Goal: Navigation & Orientation: Find specific page/section

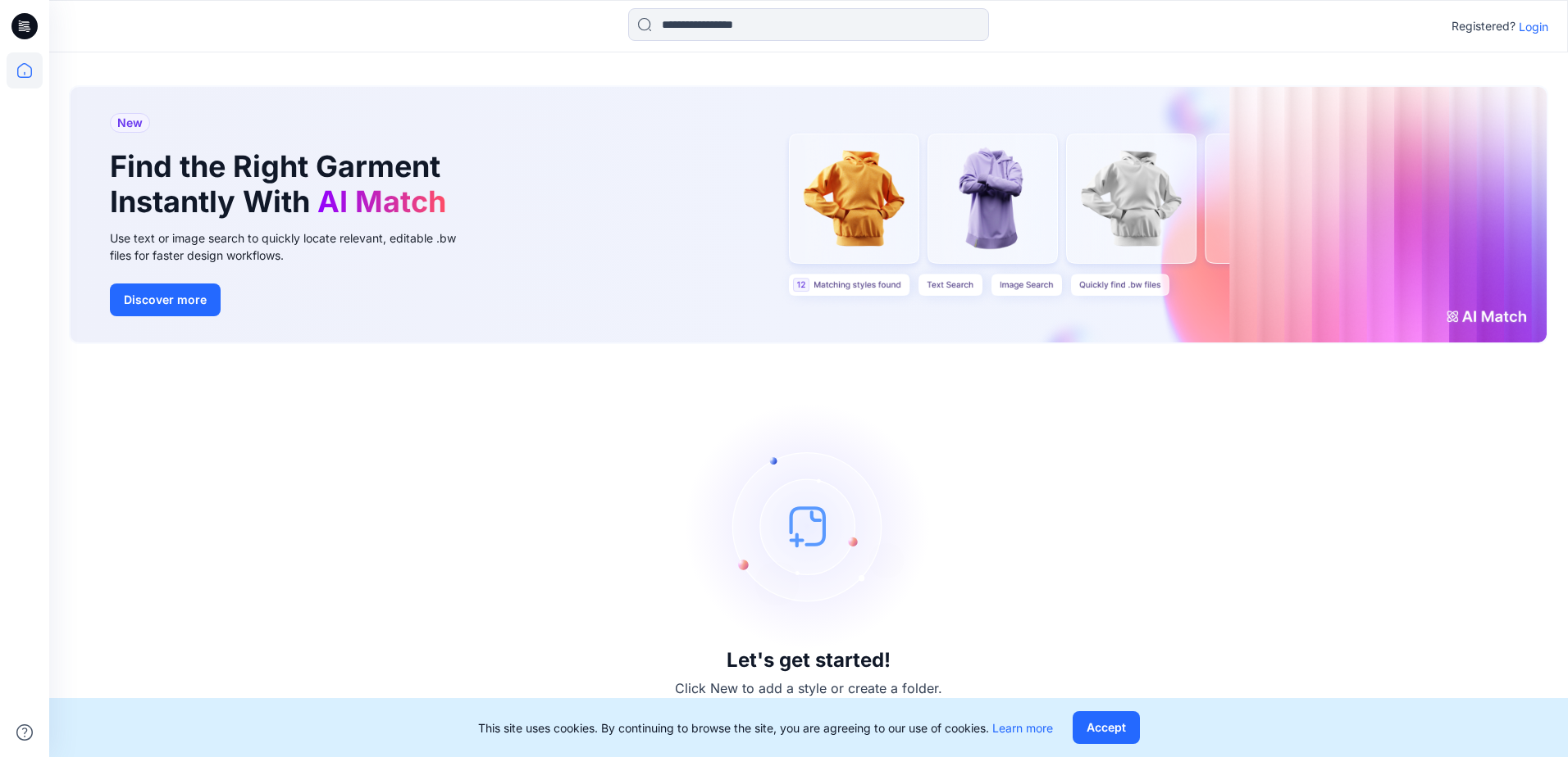
drag, startPoint x: 1527, startPoint y: 28, endPoint x: 1520, endPoint y: 32, distance: 8.1
click at [1526, 28] on p "Login" at bounding box center [1533, 26] width 30 height 17
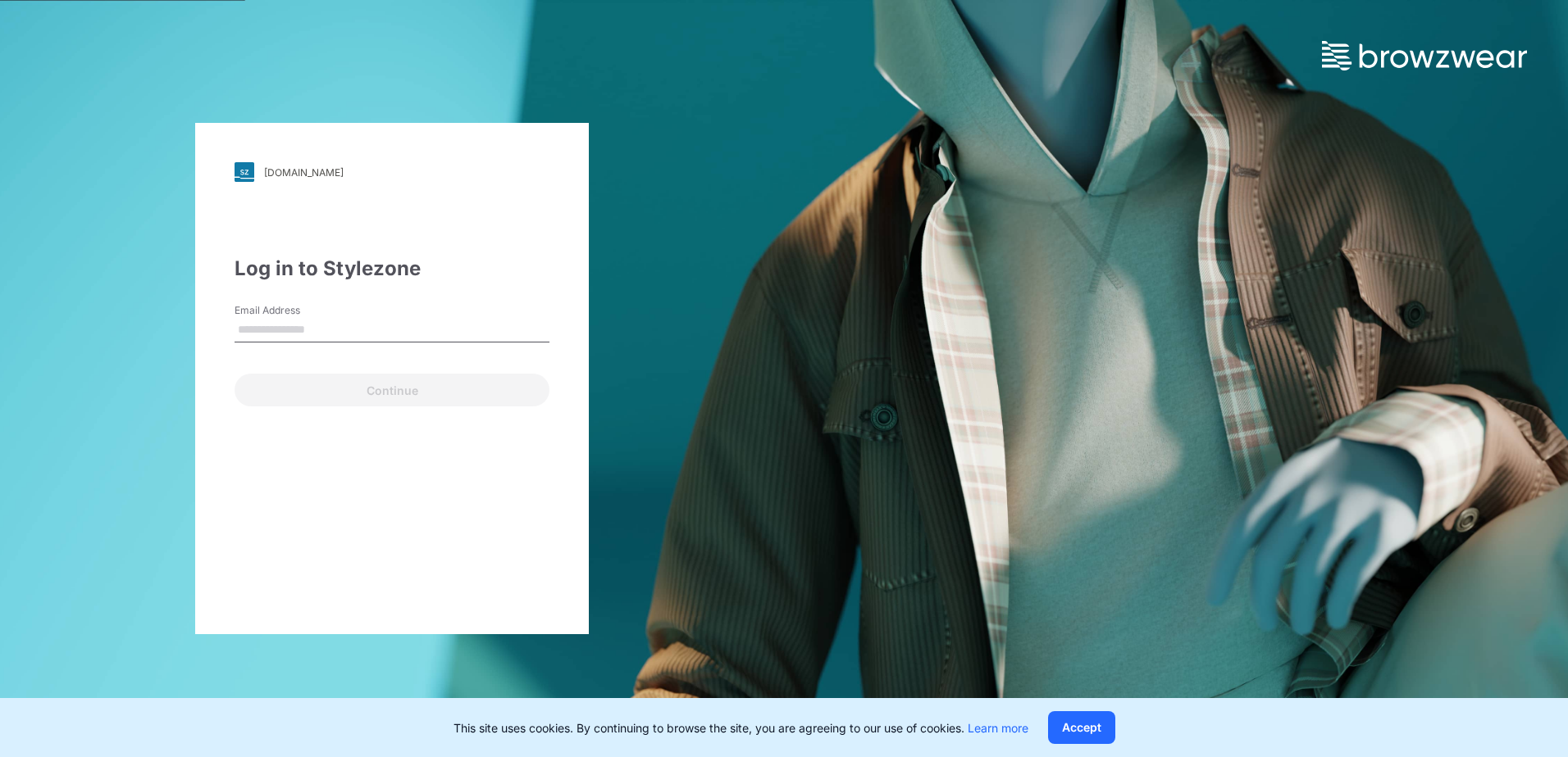
click at [294, 338] on input "Email Address" at bounding box center [392, 330] width 315 height 24
type input "**********"
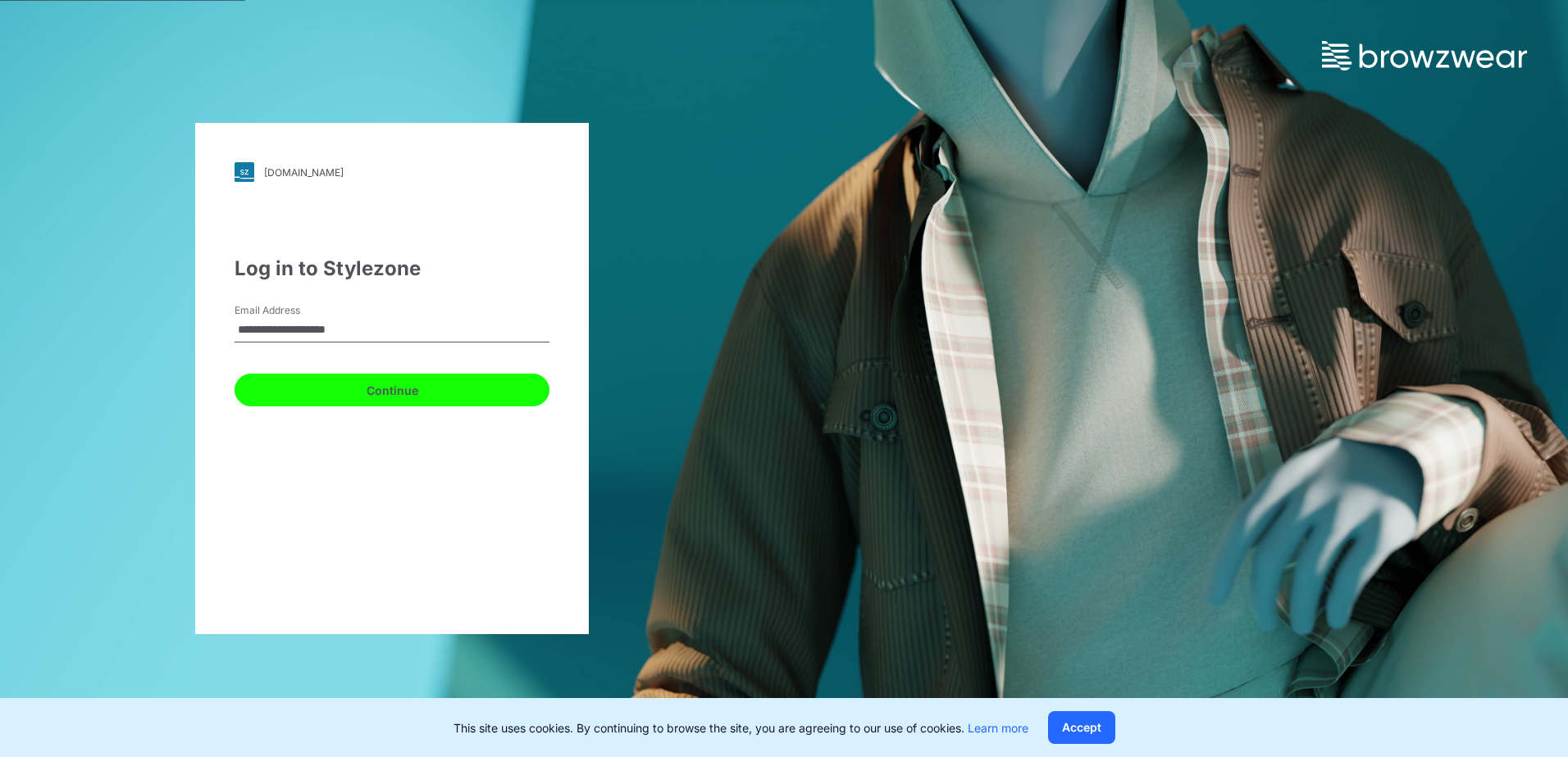
click at [308, 388] on button "Continue" at bounding box center [392, 390] width 315 height 33
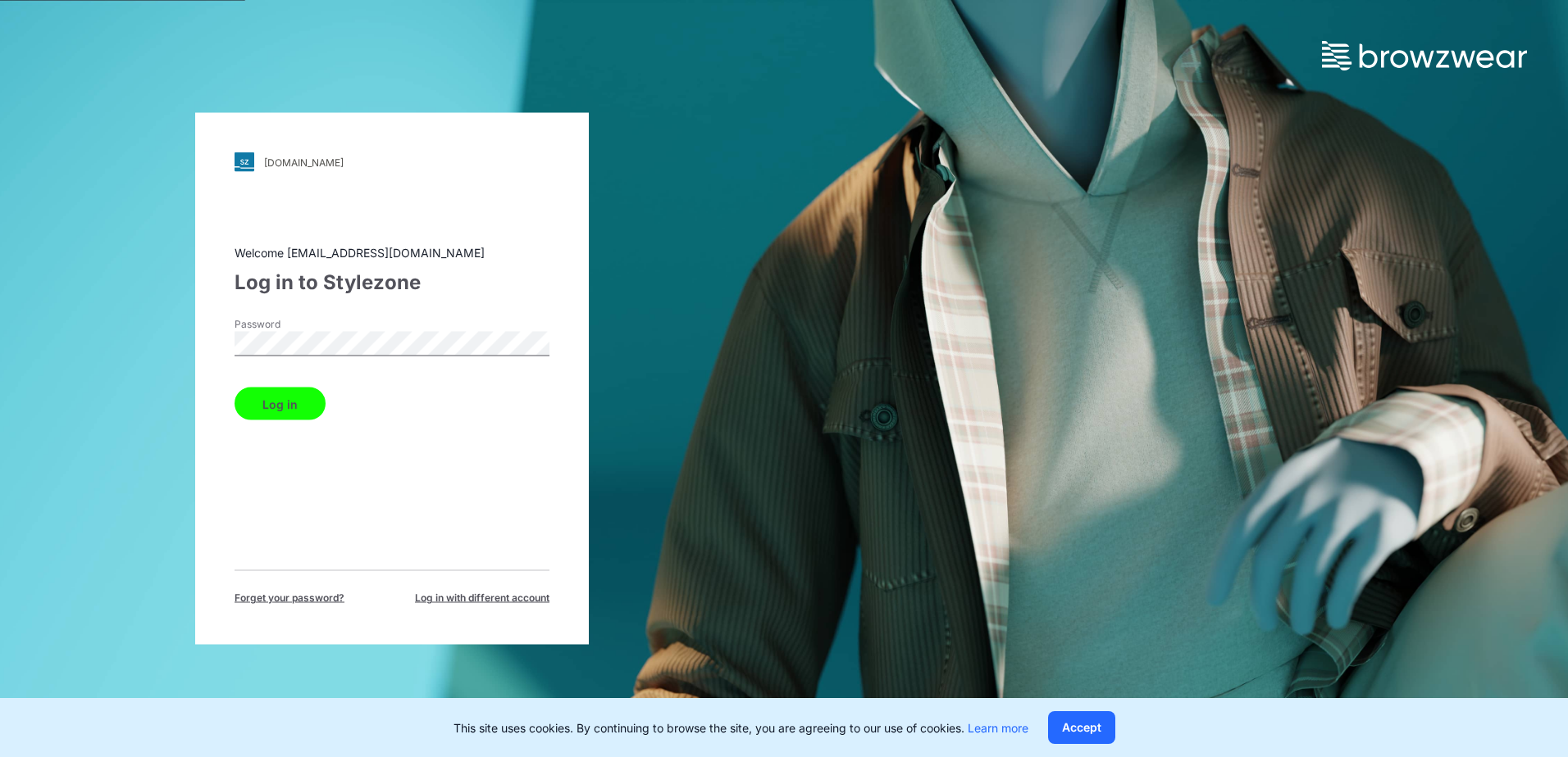
click at [305, 397] on button "Log in" at bounding box center [280, 404] width 91 height 33
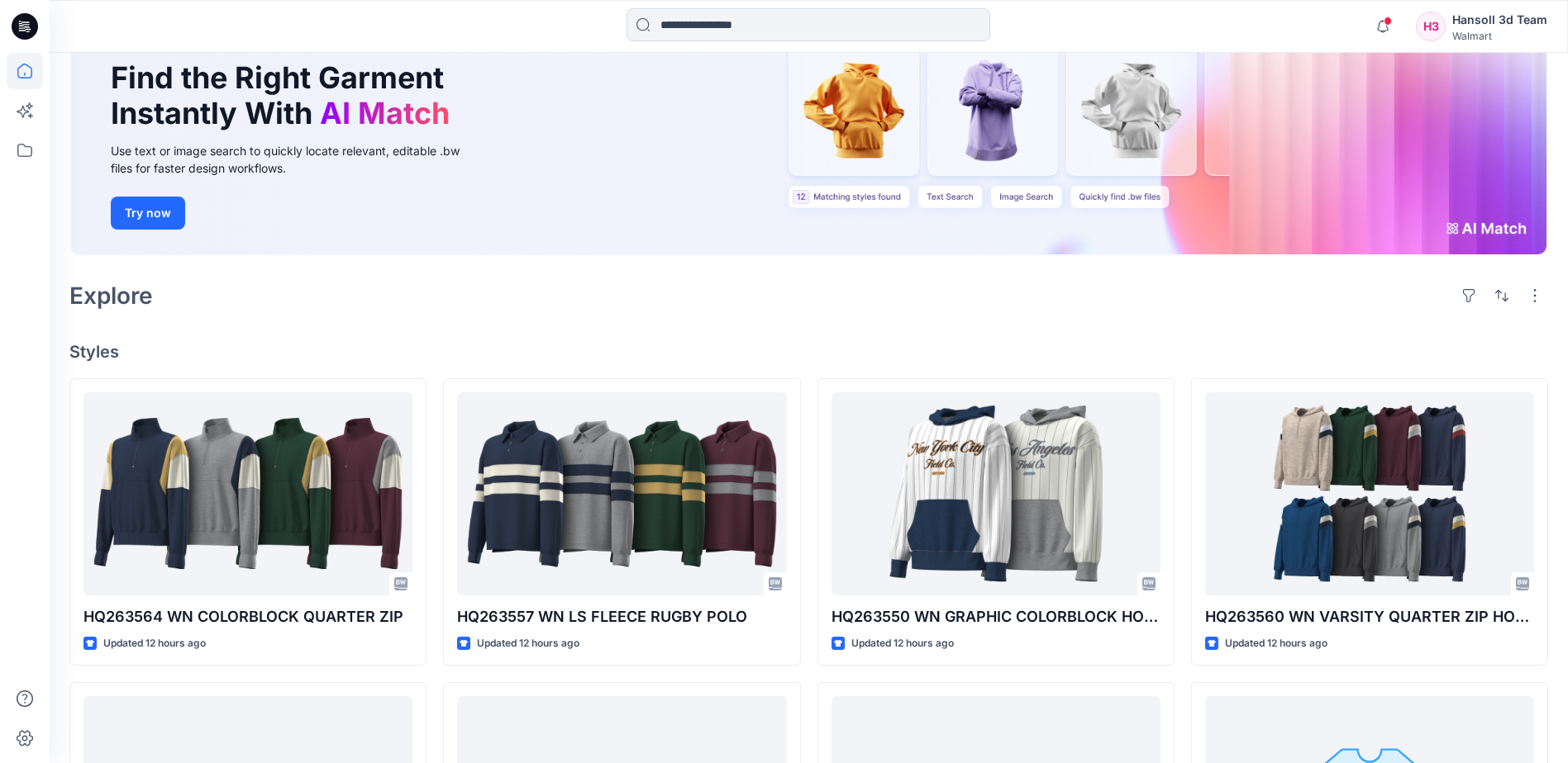
scroll to position [83, 0]
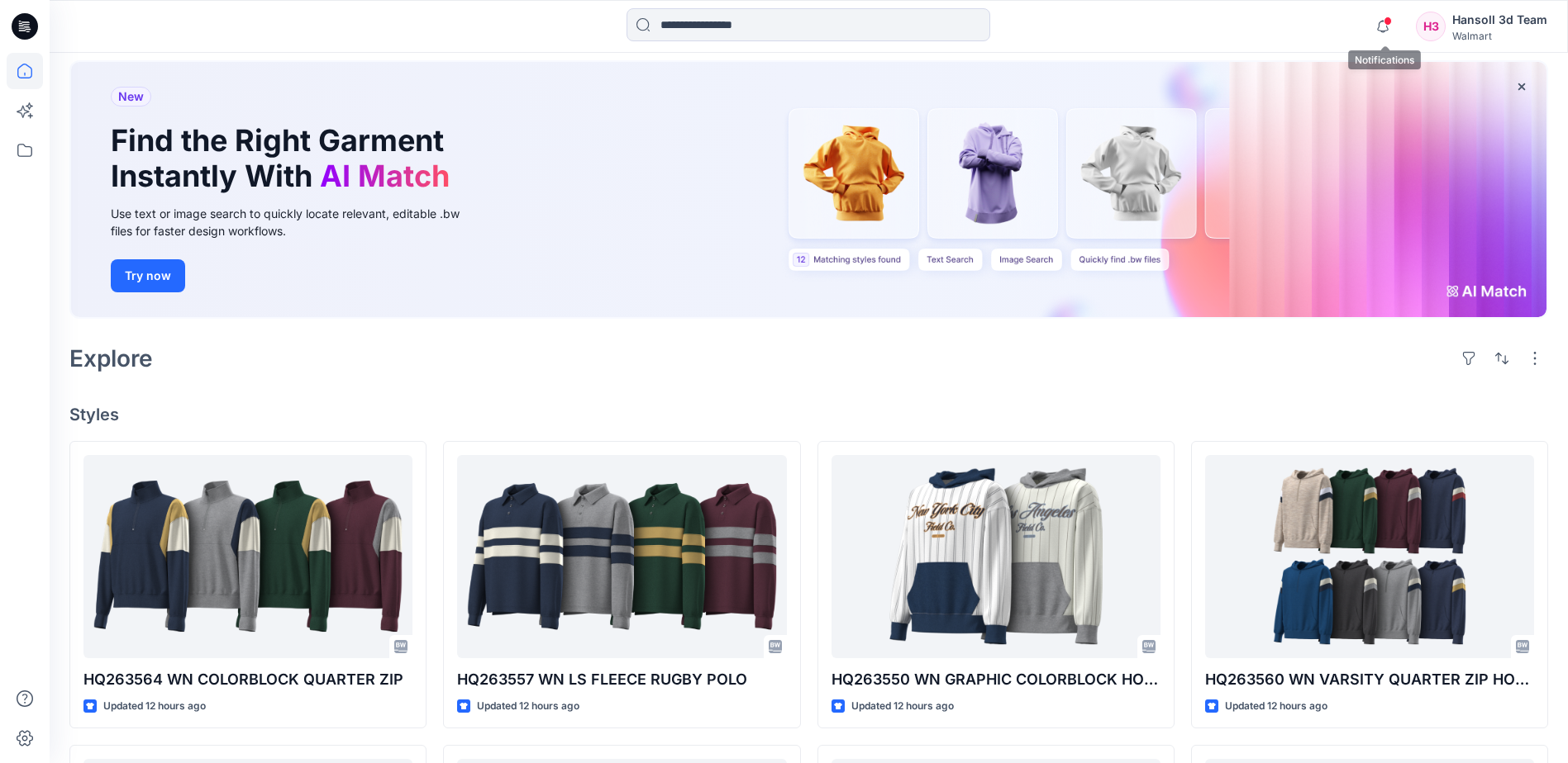
click at [1396, 9] on div "Notifications Your style HQTBA_AW OLX PIPED FLEECE TOP has been updated with HQ…" at bounding box center [1457, 26] width 181 height 37
click at [1386, 26] on icon "button" at bounding box center [1383, 26] width 31 height 33
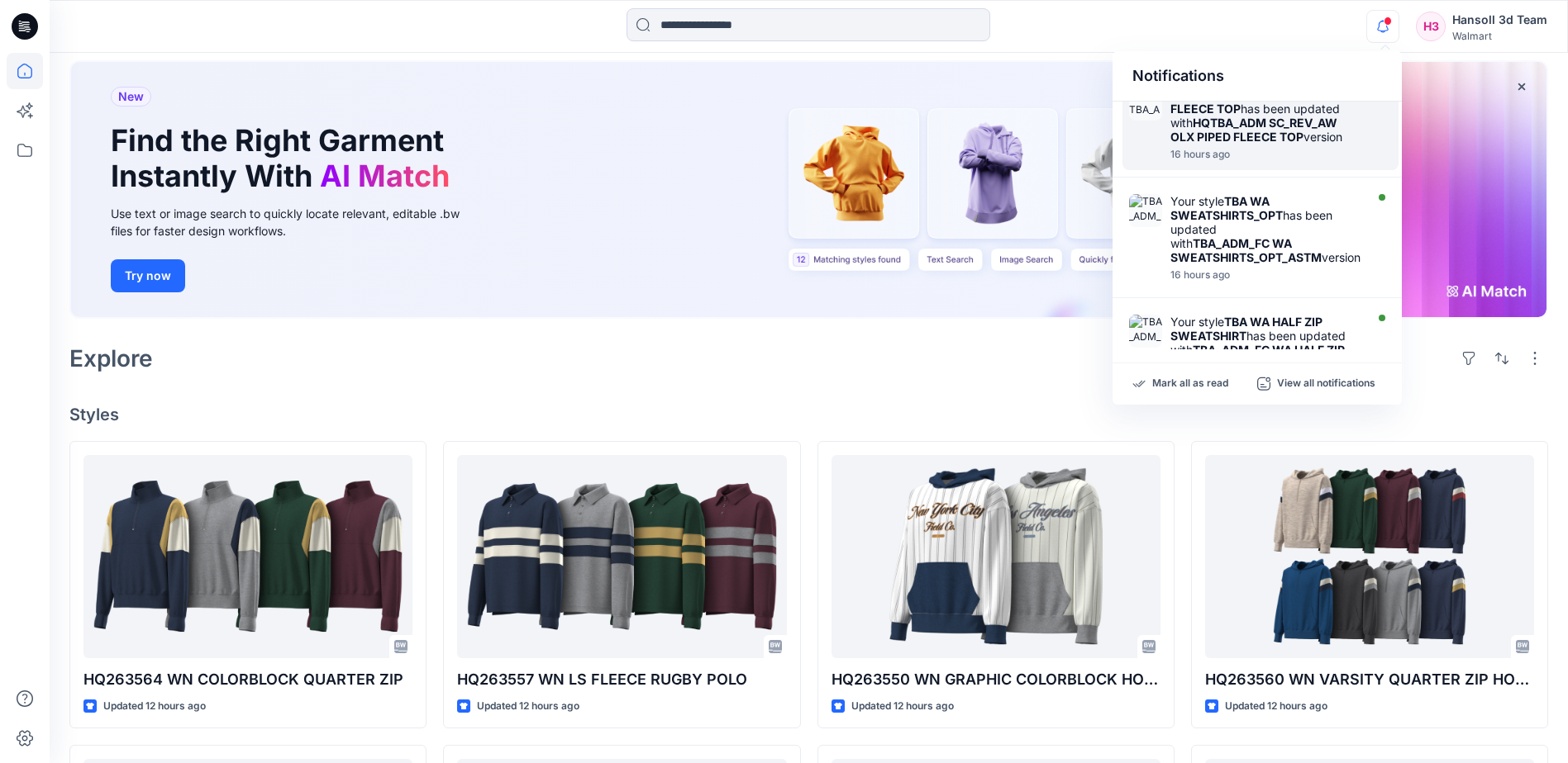
scroll to position [248, 0]
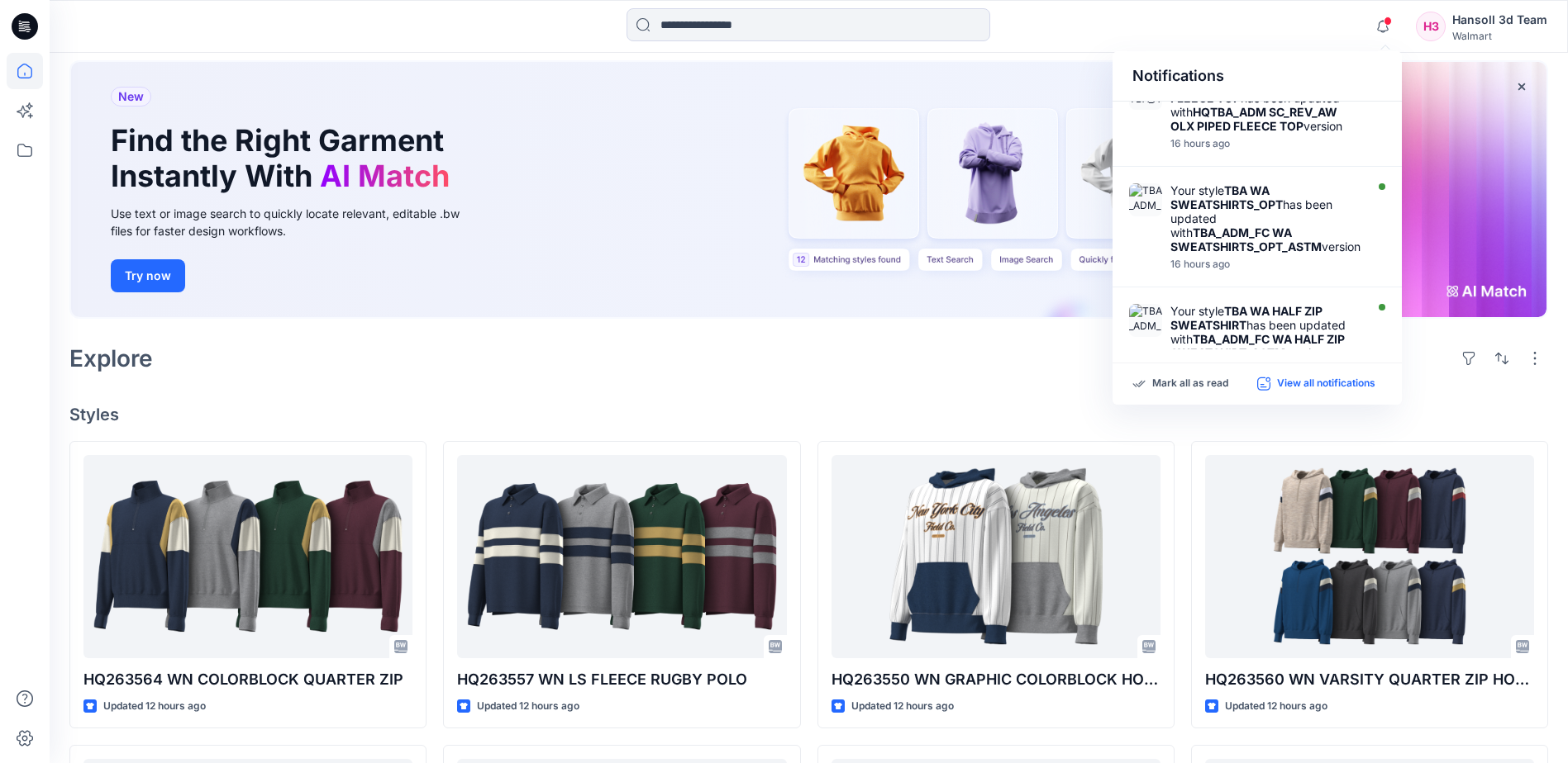
click at [1301, 388] on p "View all notifications" at bounding box center [1326, 384] width 99 height 15
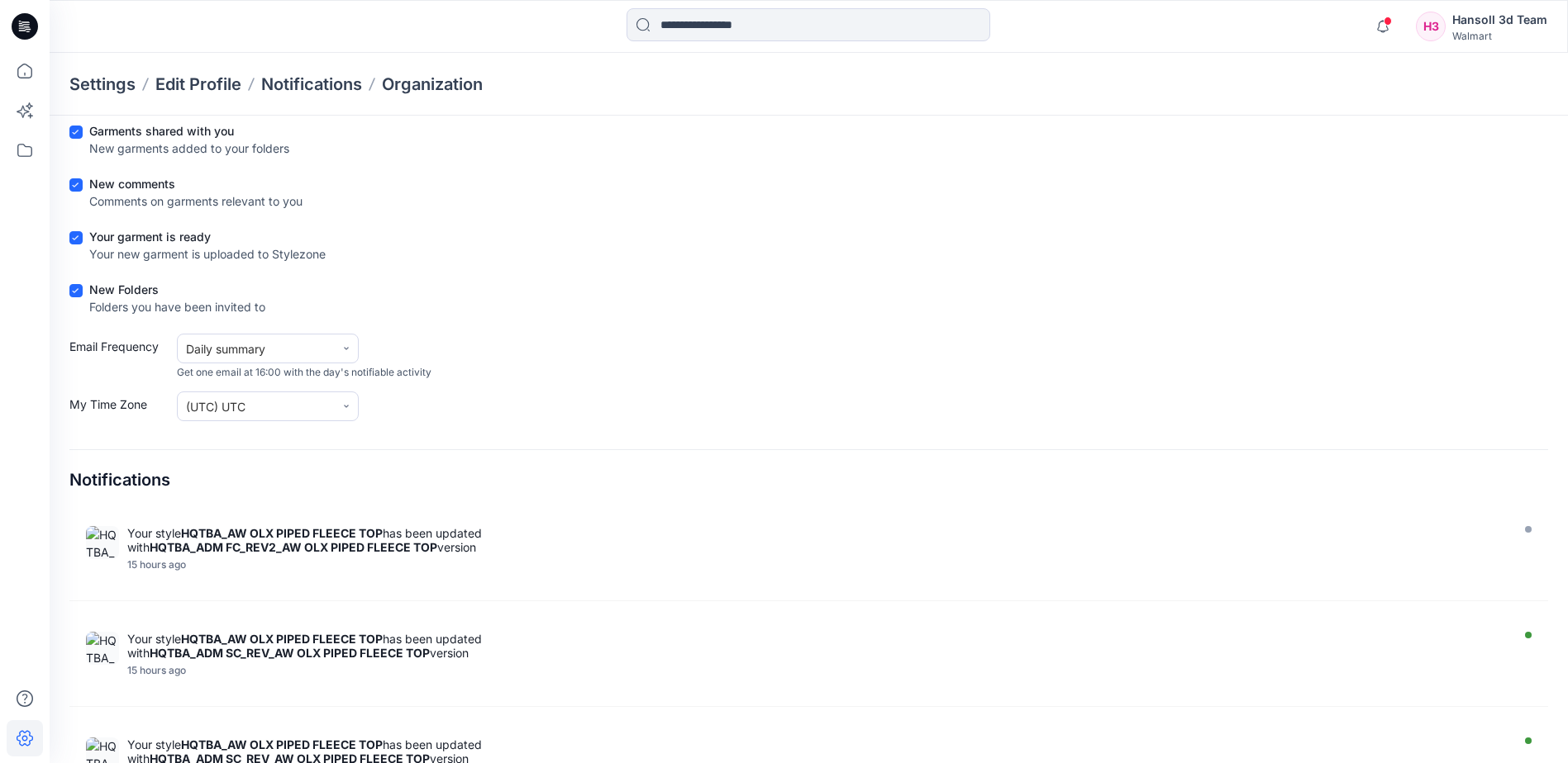
scroll to position [114, 0]
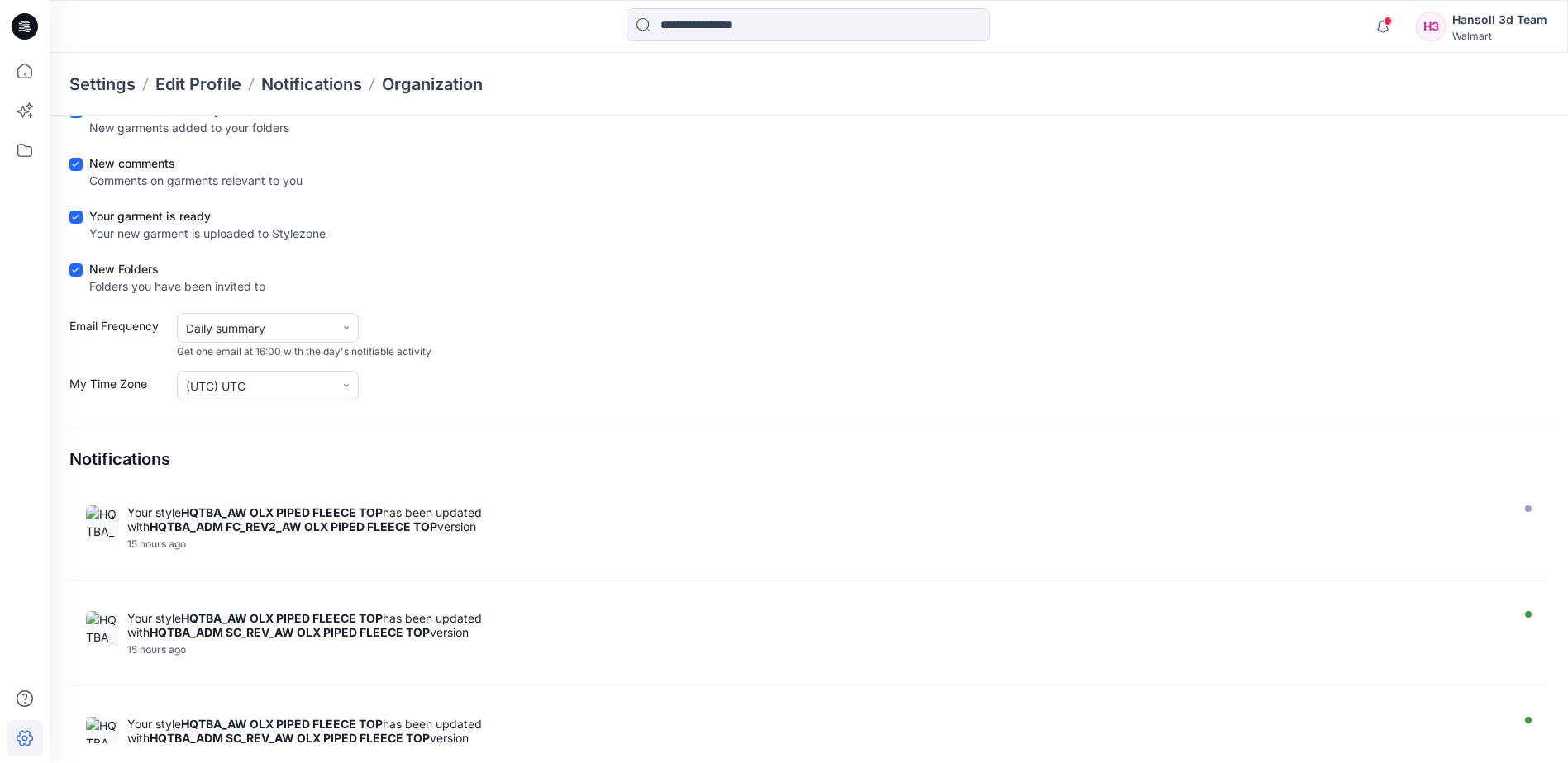
click at [29, 26] on icon at bounding box center [25, 26] width 26 height 26
